Goal: Use online tool/utility: Utilize a website feature to perform a specific function

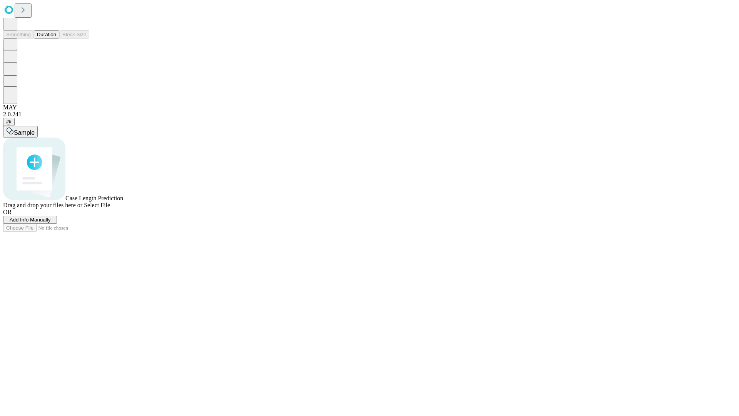
click at [110, 208] on span "Select File" at bounding box center [97, 205] width 26 height 7
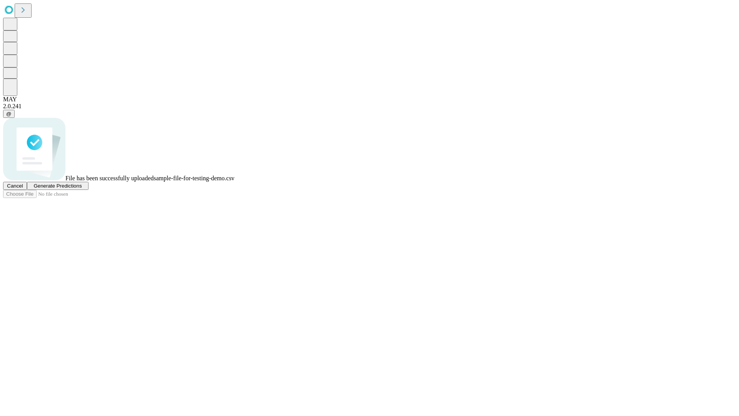
click at [82, 189] on span "Generate Predictions" at bounding box center [58, 186] width 48 height 6
